Goal: Transaction & Acquisition: Purchase product/service

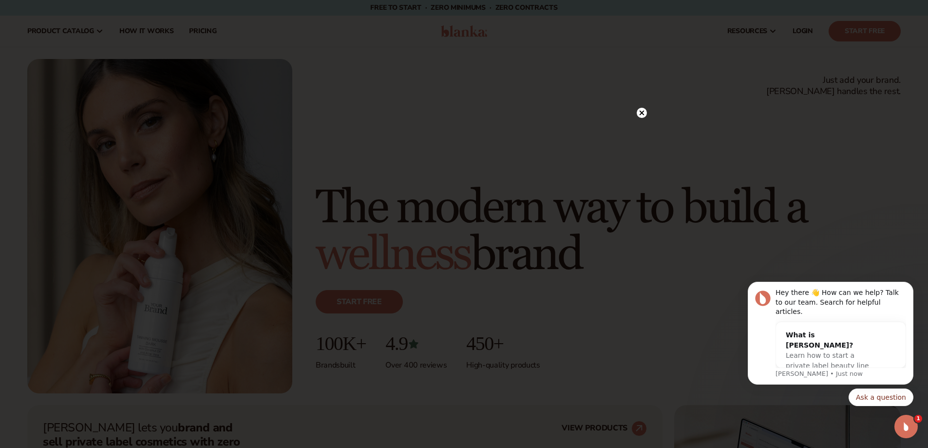
click at [645, 115] on circle at bounding box center [642, 113] width 10 height 10
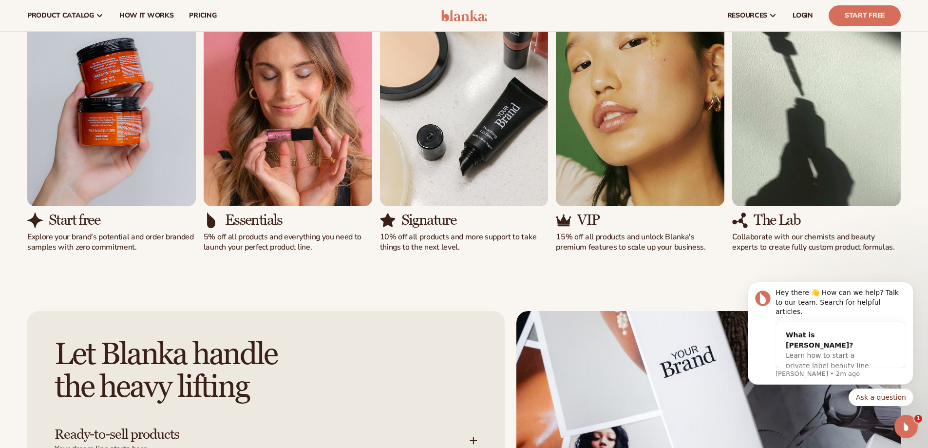
scroll to position [926, 0]
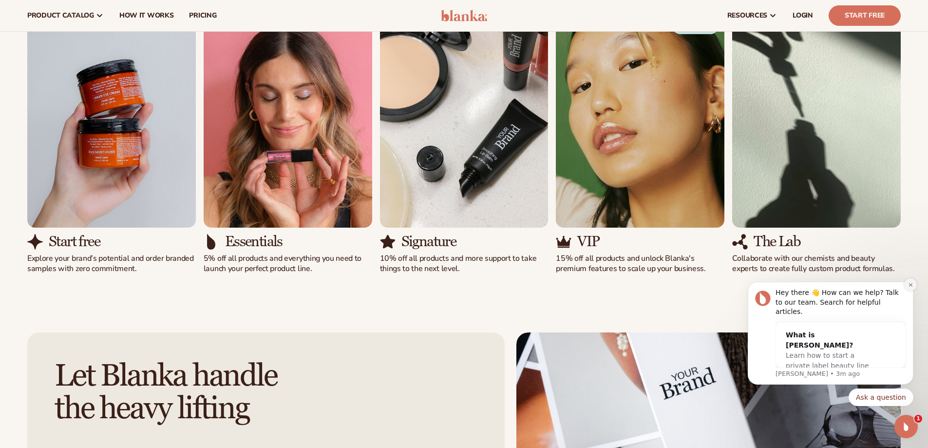
click at [909, 287] on icon "Dismiss notification" at bounding box center [910, 284] width 5 height 5
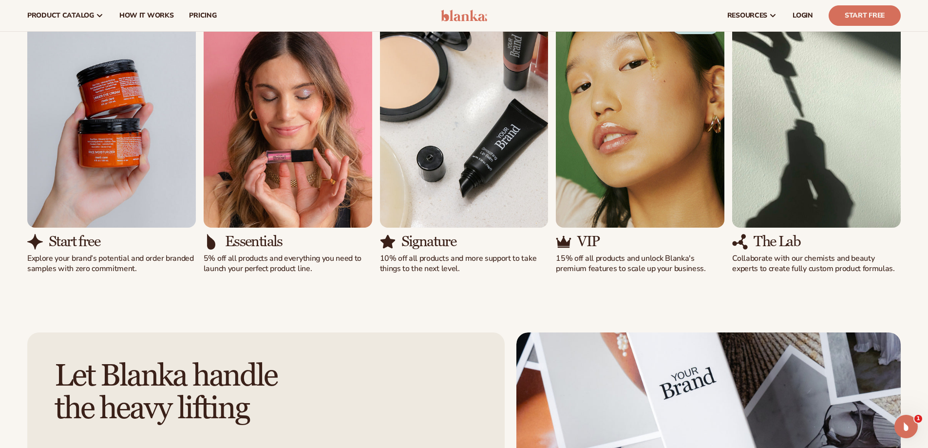
click at [624, 172] on img "4 / 5" at bounding box center [640, 120] width 169 height 215
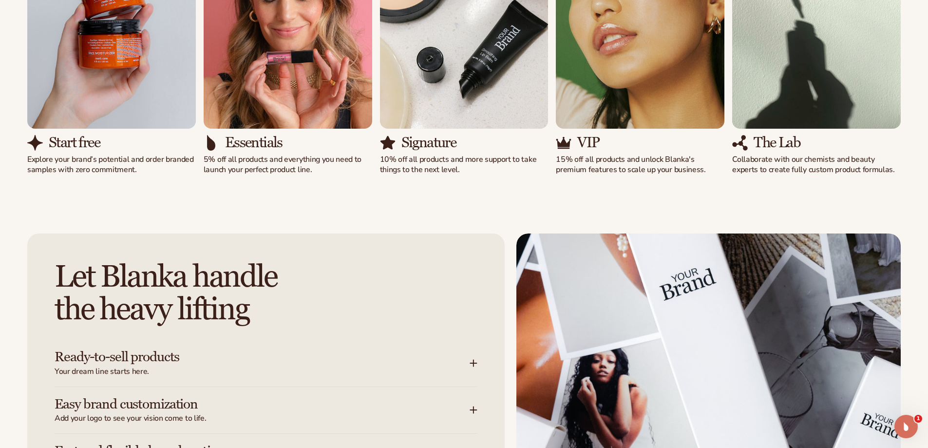
scroll to position [1072, 0]
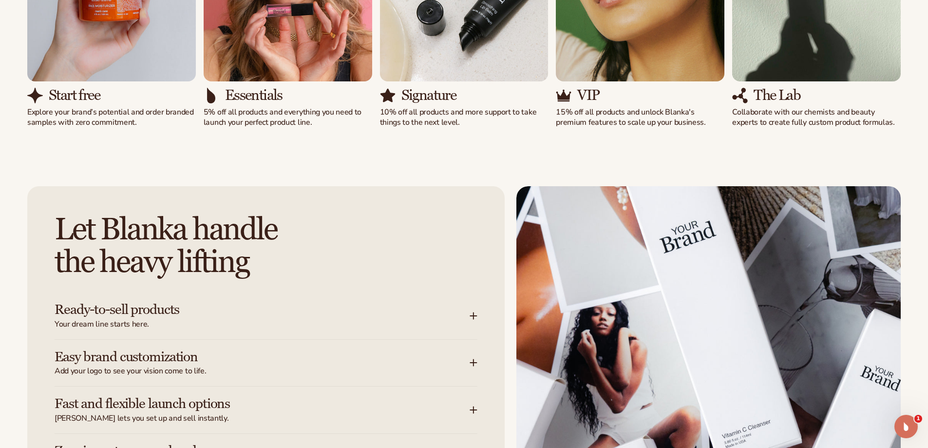
click at [472, 317] on icon at bounding box center [474, 316] width 8 height 8
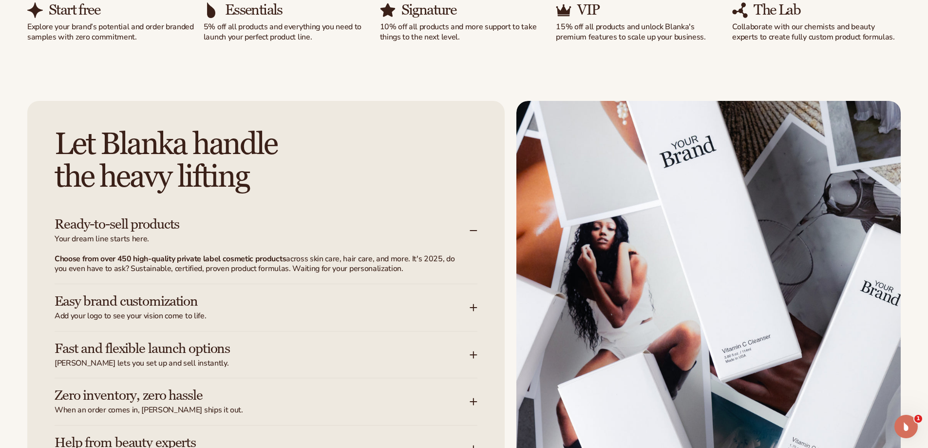
scroll to position [1169, 0]
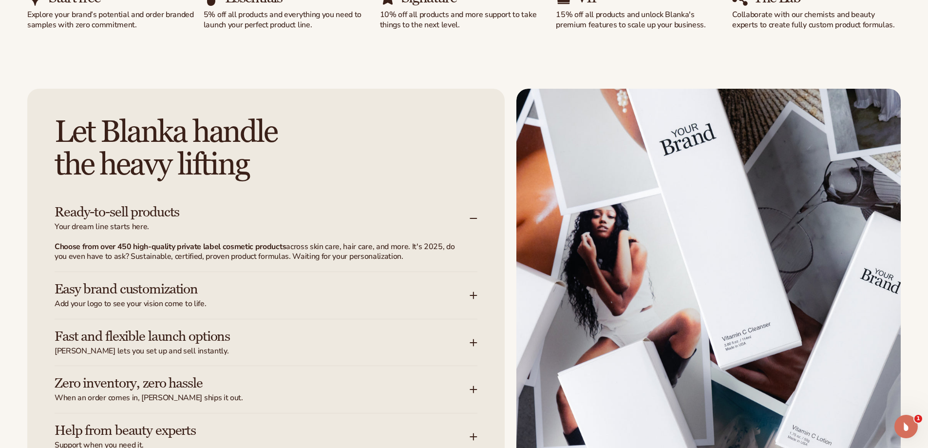
click at [473, 299] on icon at bounding box center [474, 295] width 8 height 8
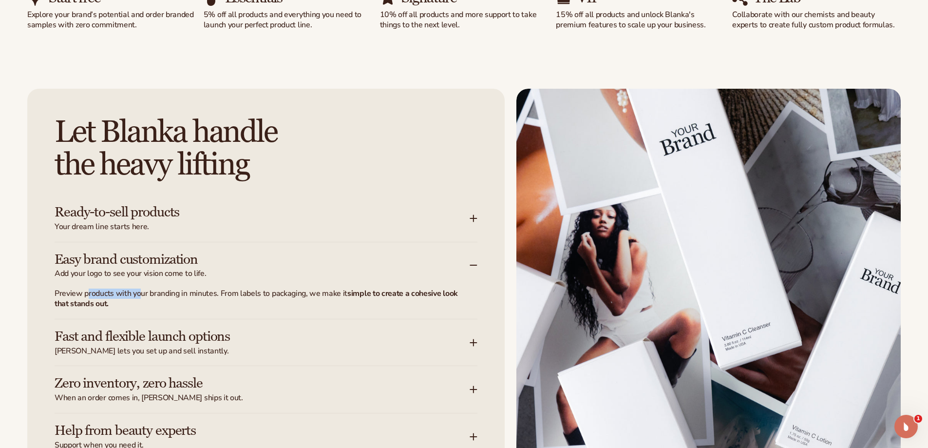
drag, startPoint x: 86, startPoint y: 292, endPoint x: 150, endPoint y: 297, distance: 64.0
click at [147, 296] on p "Preview products with your branding in minutes. From labels to packaging, we ma…" at bounding box center [260, 298] width 411 height 20
click at [160, 297] on p "Preview products with your branding in minutes. From labels to packaging, we ma…" at bounding box center [260, 298] width 411 height 20
click at [179, 337] on h3 "Fast and flexible launch options" at bounding box center [248, 336] width 386 height 15
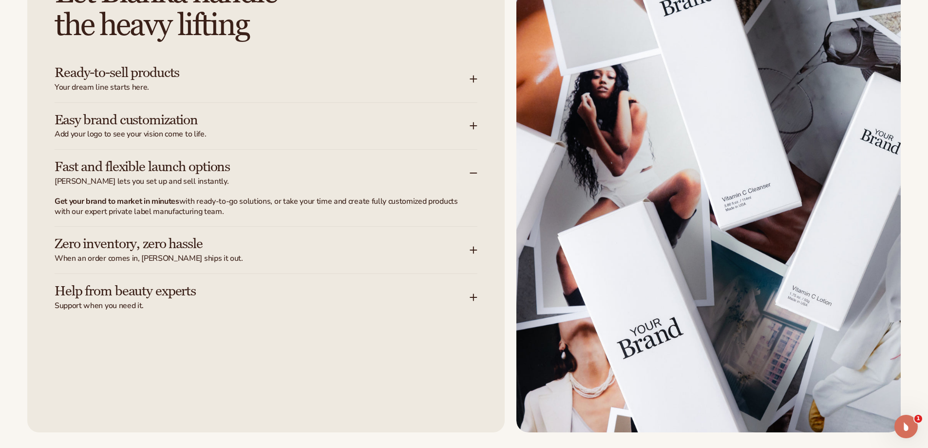
scroll to position [1315, 0]
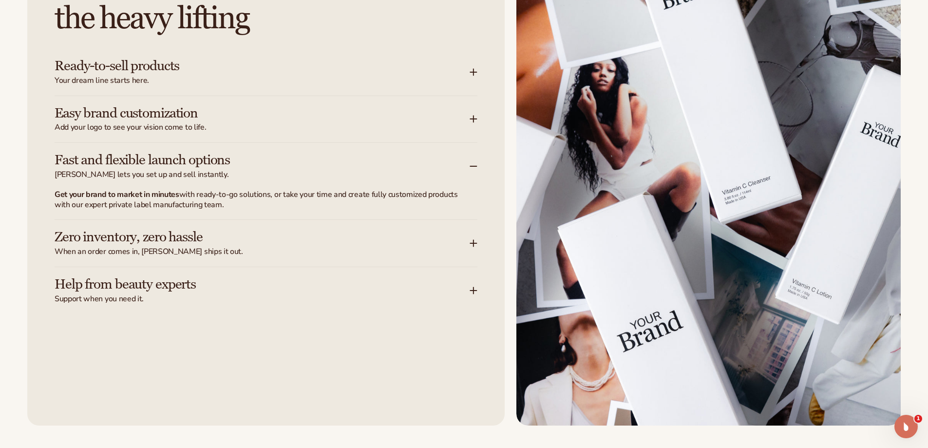
click at [130, 245] on div "Zero inventory, zero hassle When an order comes in, [PERSON_NAME] ships it out." at bounding box center [262, 242] width 415 height 27
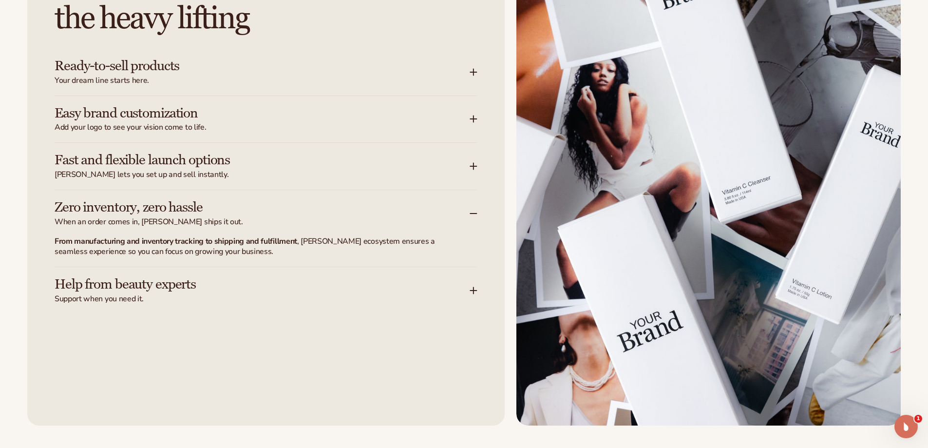
click at [86, 289] on h3 "Help from beauty experts" at bounding box center [248, 284] width 386 height 15
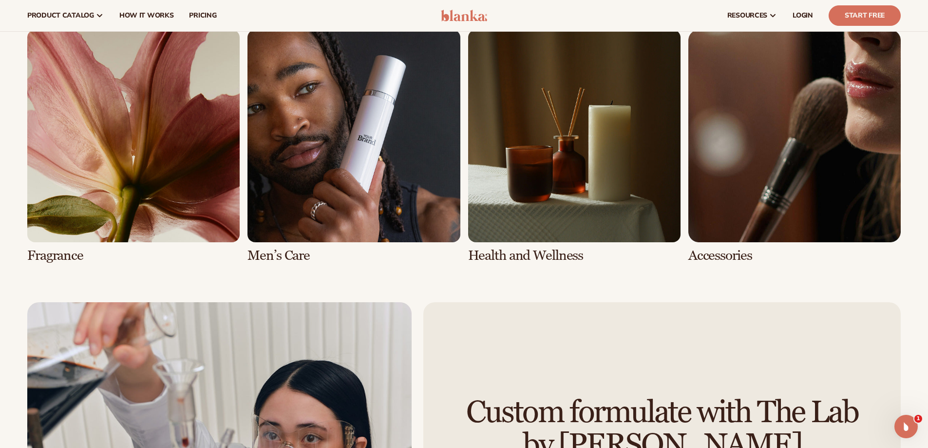
scroll to position [2241, 0]
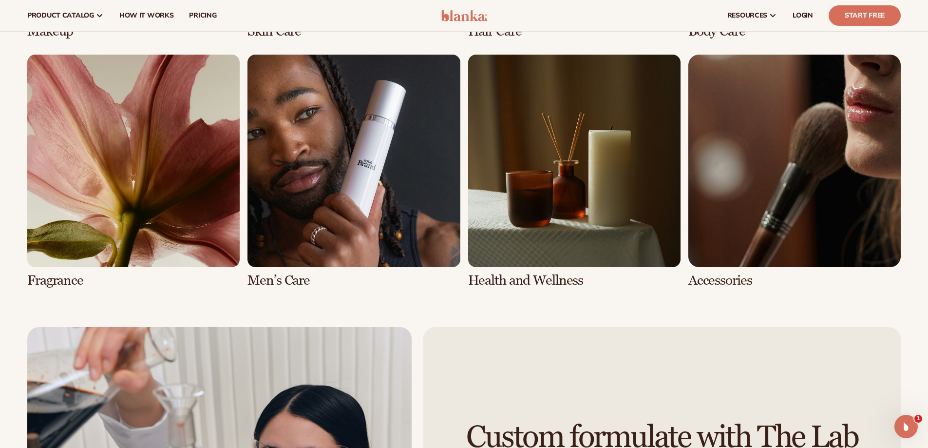
click at [566, 165] on link "7 / 8" at bounding box center [574, 171] width 212 height 233
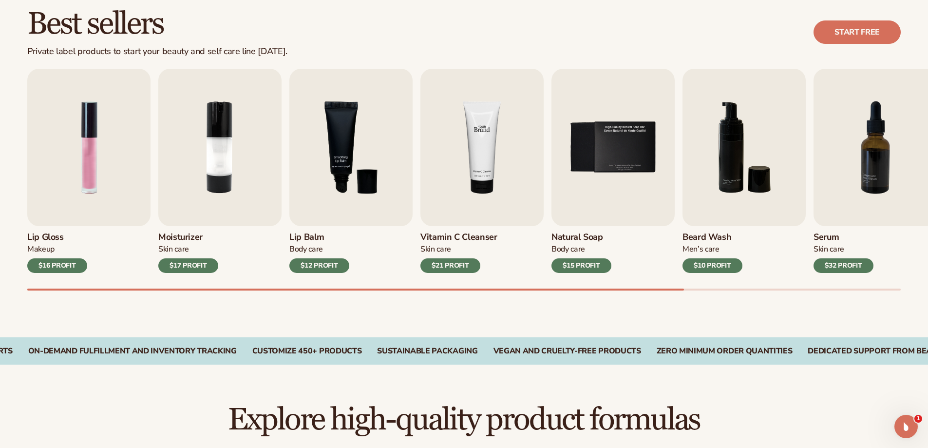
scroll to position [292, 0]
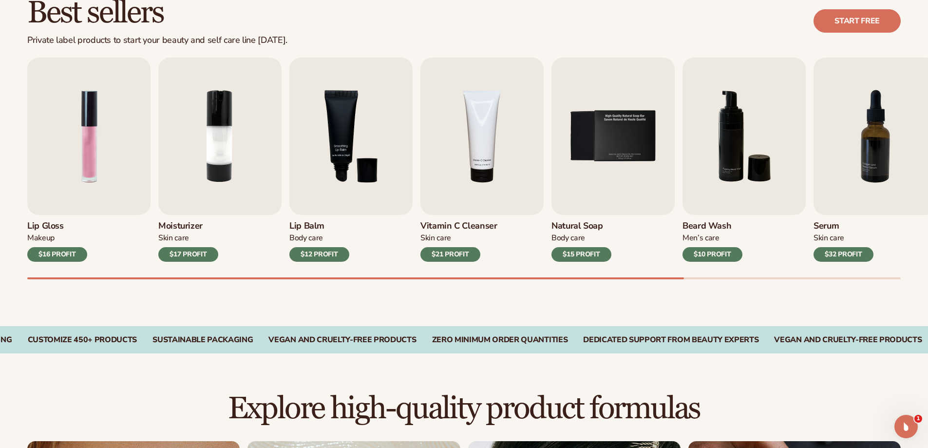
drag, startPoint x: 651, startPoint y: 280, endPoint x: 726, endPoint y: 270, distance: 75.6
click at [726, 270] on div "Best sellers Private label products to start your beauty and self care line tod…" at bounding box center [464, 147] width 928 height 357
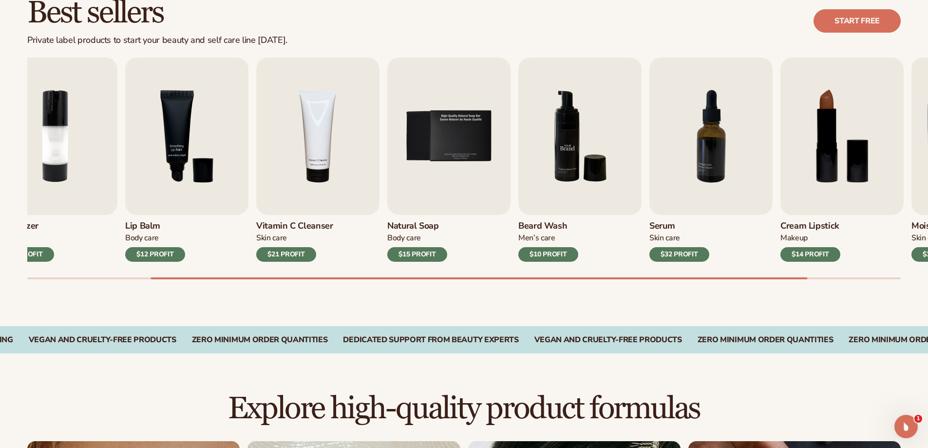
click at [518, 146] on img "6 / 9" at bounding box center [579, 135] width 123 height 157
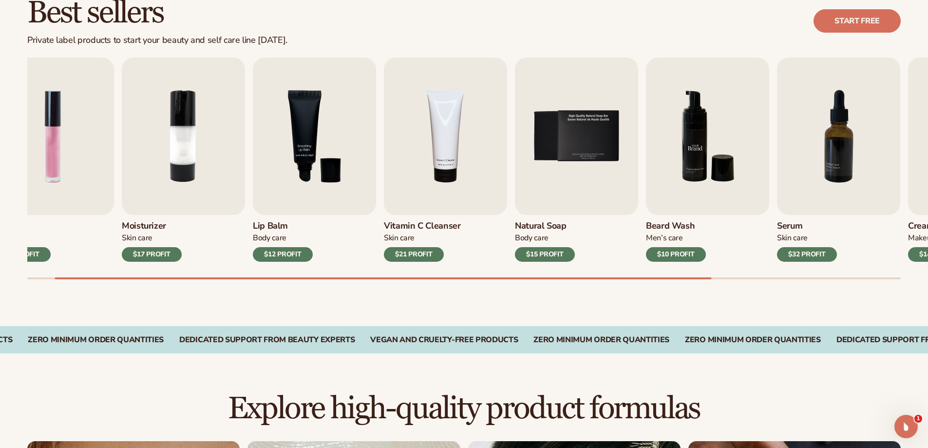
click at [769, 163] on img "6 / 9" at bounding box center [707, 135] width 123 height 157
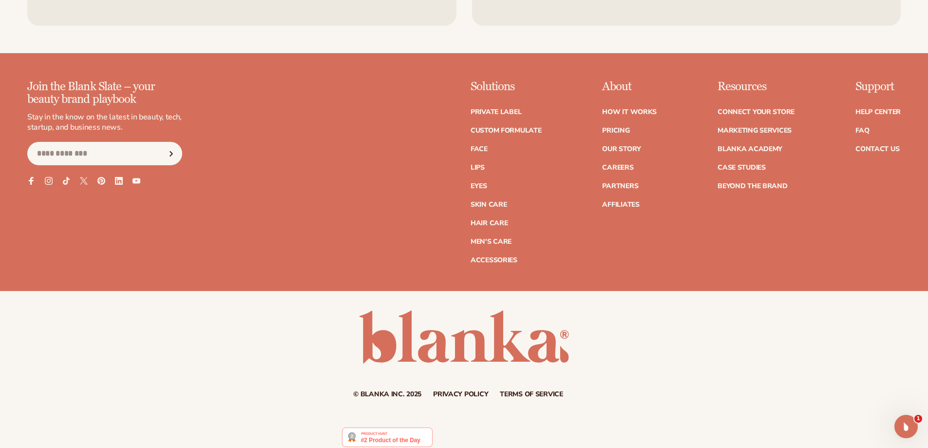
scroll to position [1922, 0]
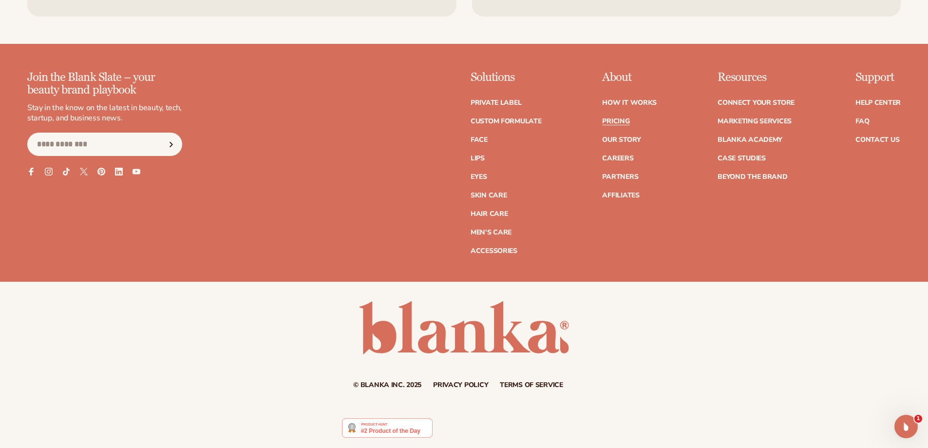
click at [620, 122] on link "Pricing" at bounding box center [615, 121] width 27 height 7
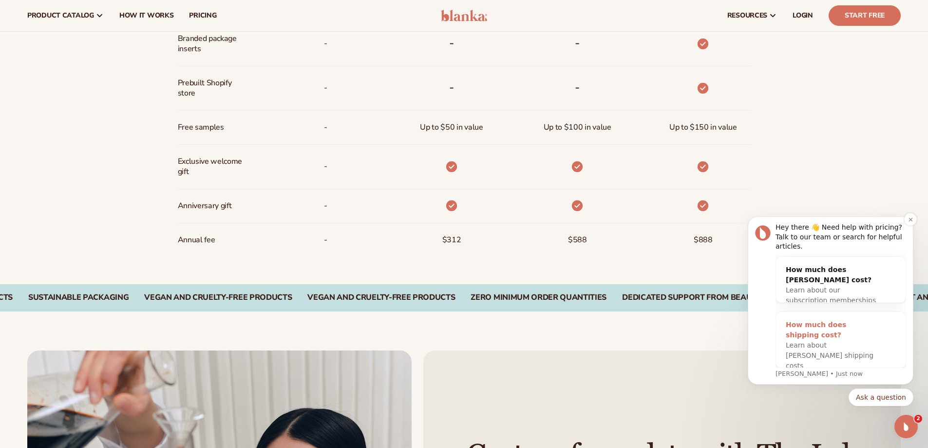
scroll to position [877, 0]
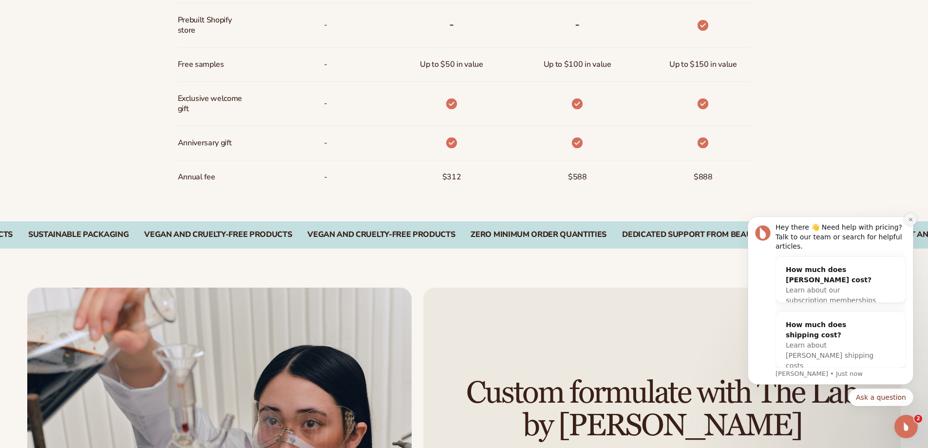
click at [907, 226] on button "Dismiss notification" at bounding box center [910, 219] width 13 height 13
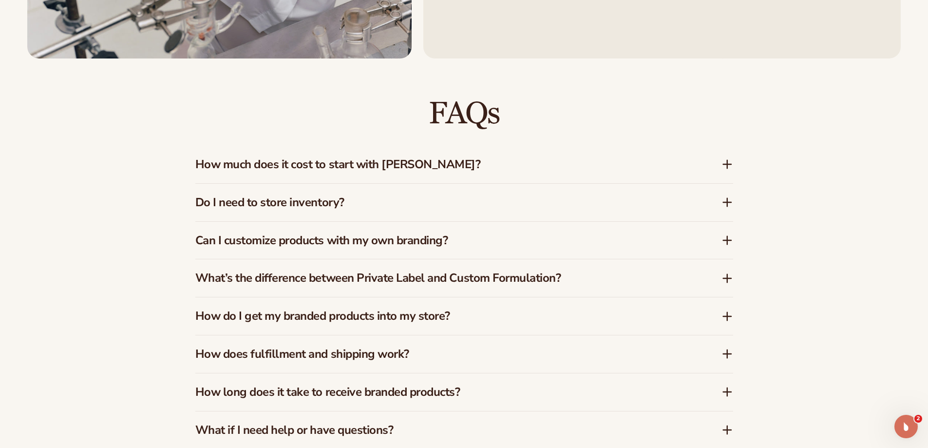
scroll to position [1523, 0]
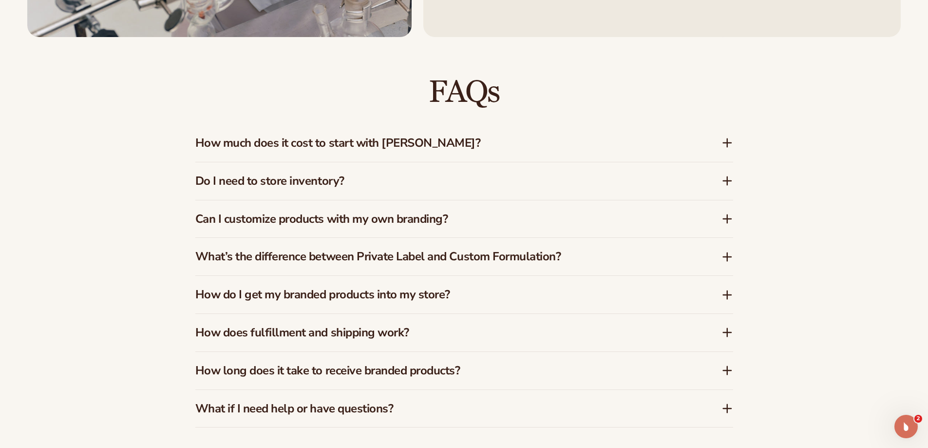
click at [255, 145] on h3 "How much does it cost to start with Blanka?" at bounding box center [443, 143] width 497 height 14
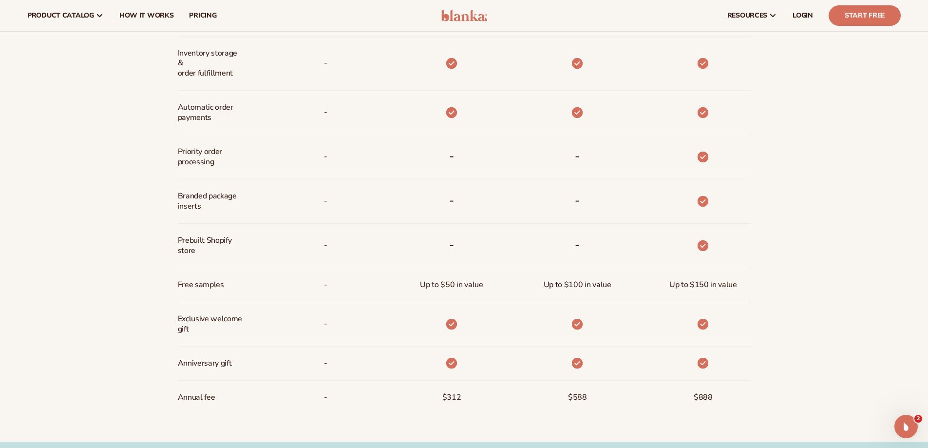
scroll to position [645, 0]
